Goal: Communication & Community: Share content

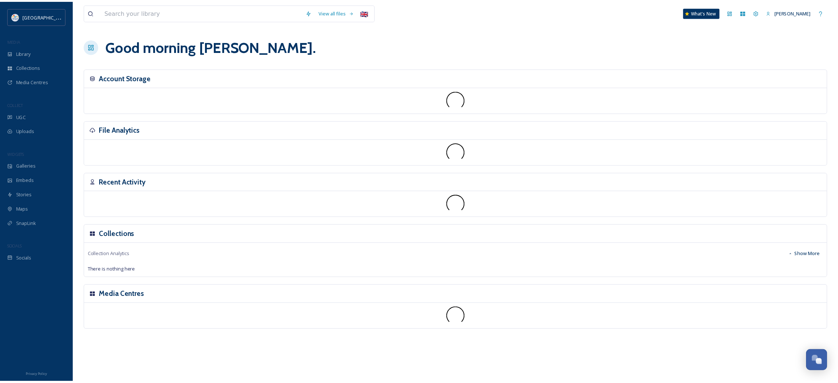
scroll to position [426, 0]
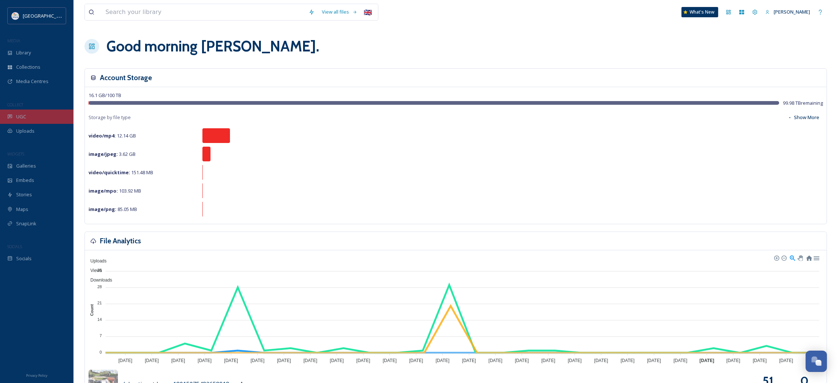
click at [26, 116] on div "UGC" at bounding box center [36, 116] width 73 height 14
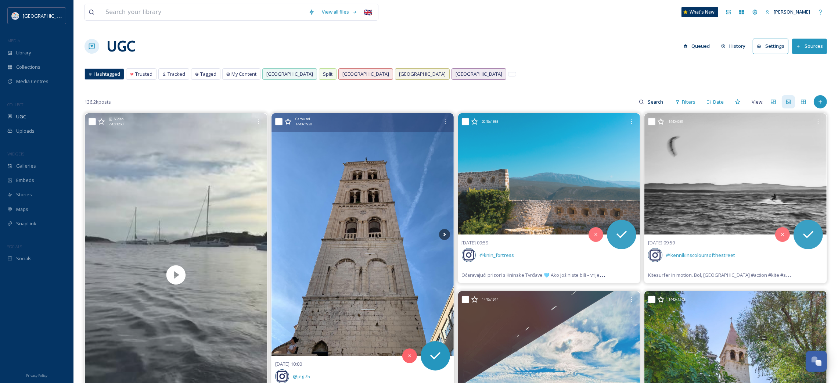
click at [332, 202] on img at bounding box center [362, 234] width 182 height 243
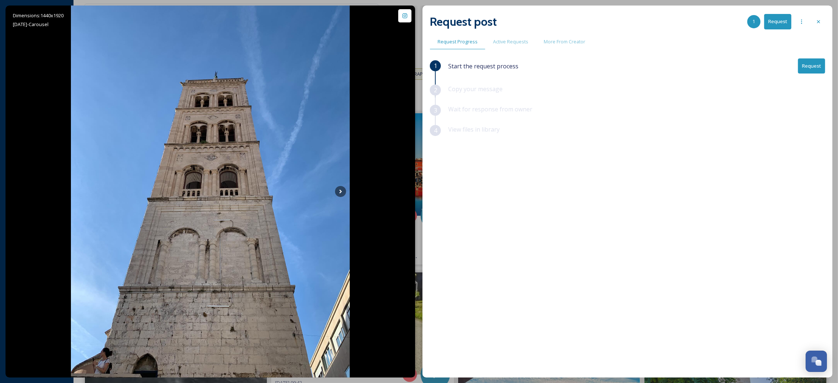
click at [807, 70] on button "Request" at bounding box center [811, 65] width 27 height 15
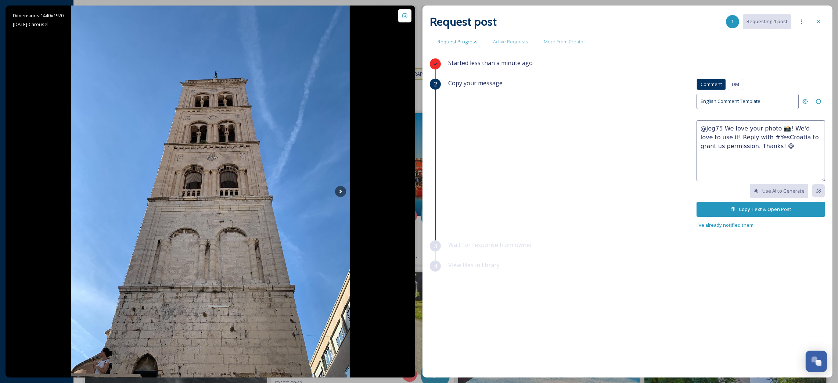
drag, startPoint x: 768, startPoint y: 144, endPoint x: 677, endPoint y: 120, distance: 93.8
click at [678, 120] on div "Copy your message Comment DM Comment DM English Comment Template @jeg75 We love…" at bounding box center [636, 154] width 377 height 151
